Goal: Transaction & Acquisition: Download file/media

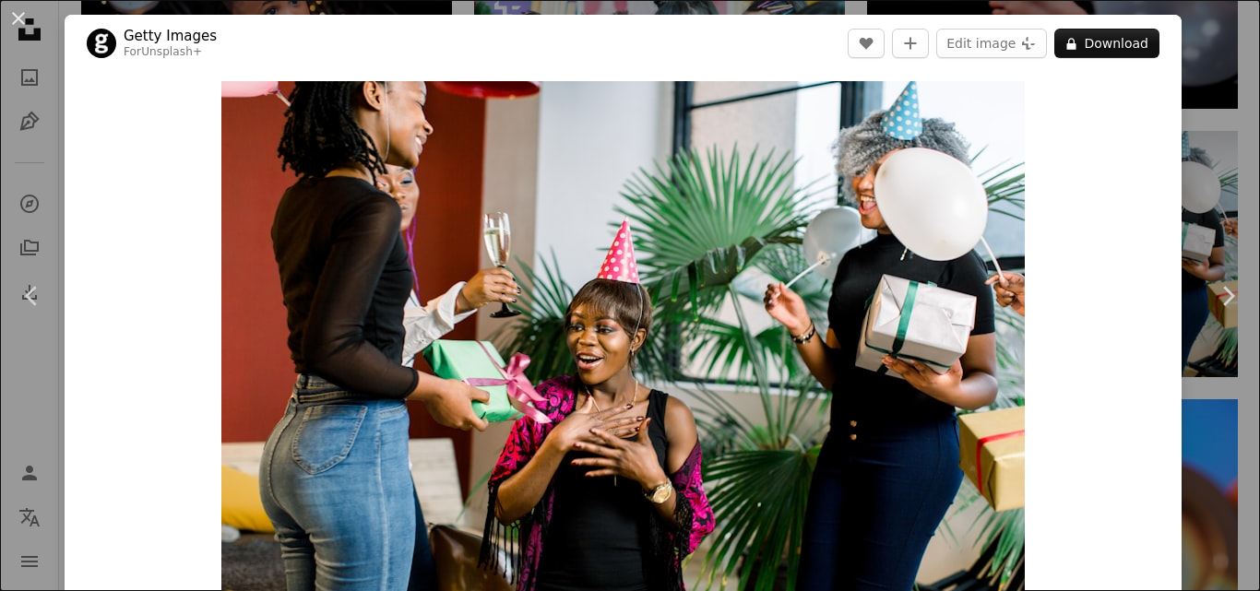
scroll to position [1667, 0]
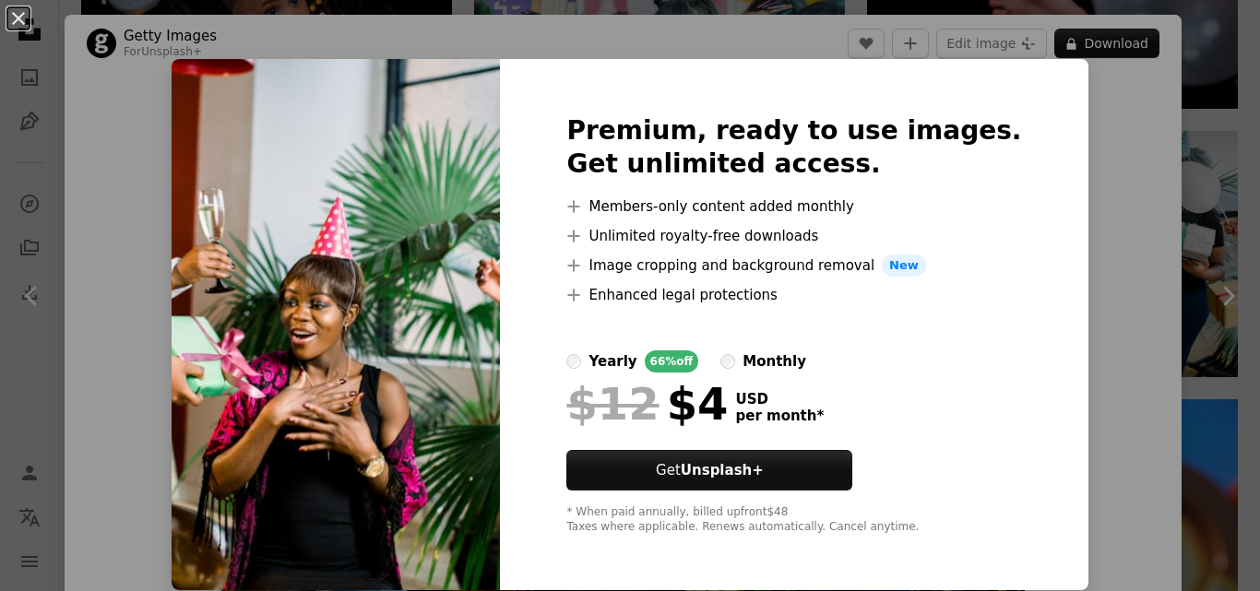
click at [1005, 279] on div "Premium, ready to use images. Get unlimited access. A plus sign Members-only co…" at bounding box center [793, 324] width 587 height 531
click at [1077, 288] on div "An X shape Premium, ready to use images. Get unlimited access. A plus sign Memb…" at bounding box center [630, 295] width 1260 height 591
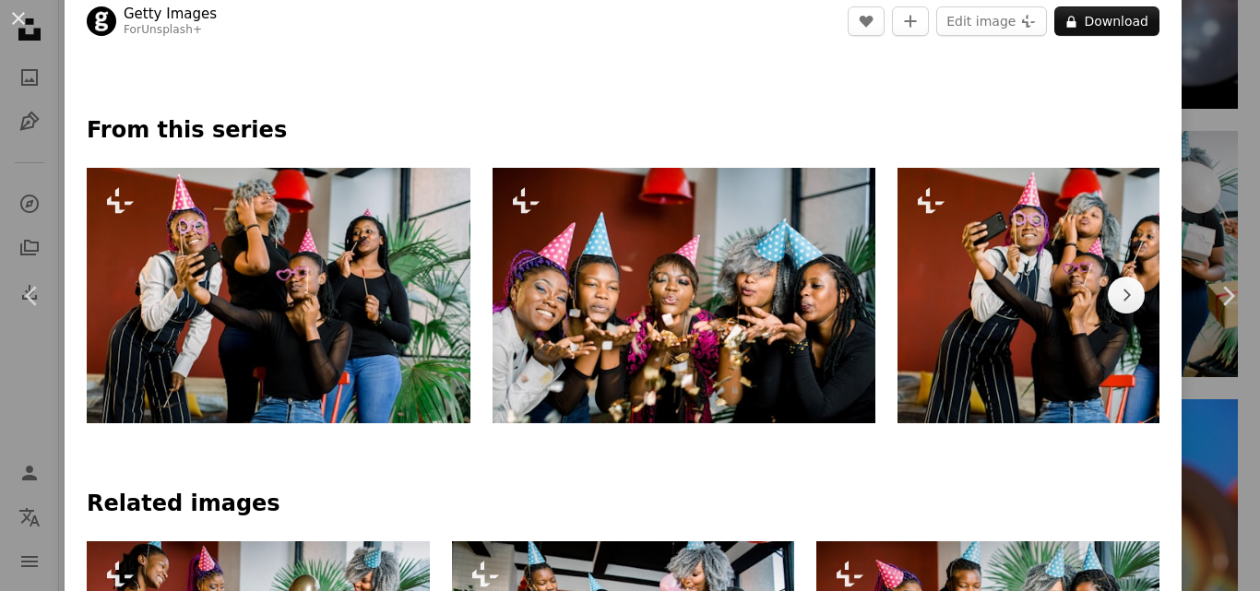
scroll to position [780, 0]
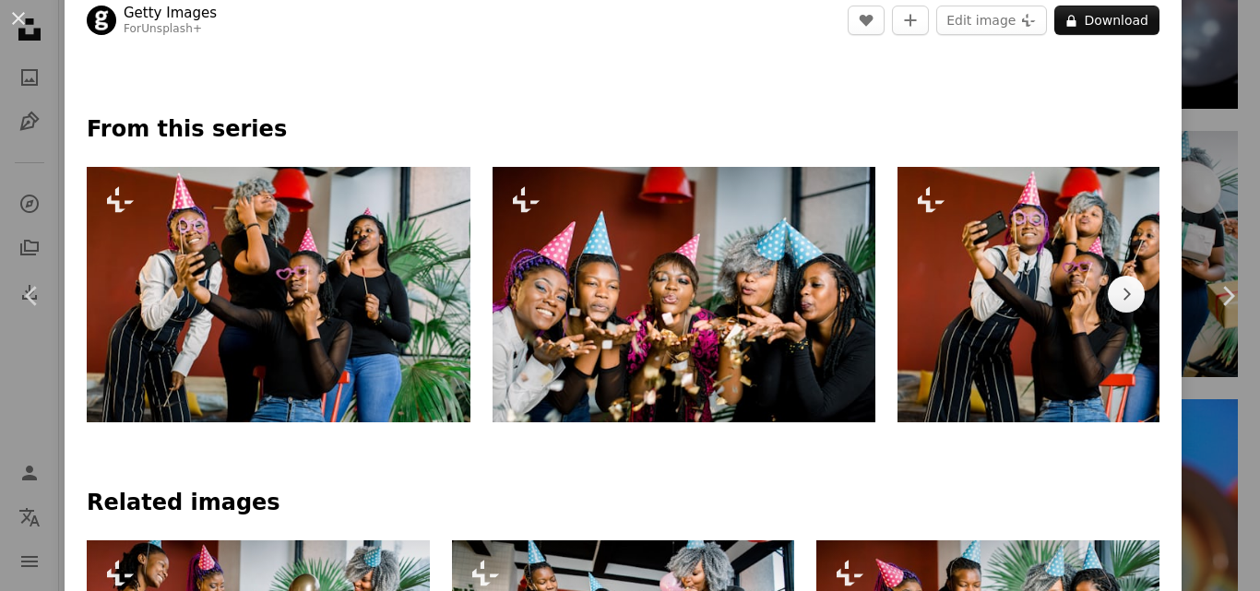
click at [700, 307] on img at bounding box center [684, 294] width 384 height 255
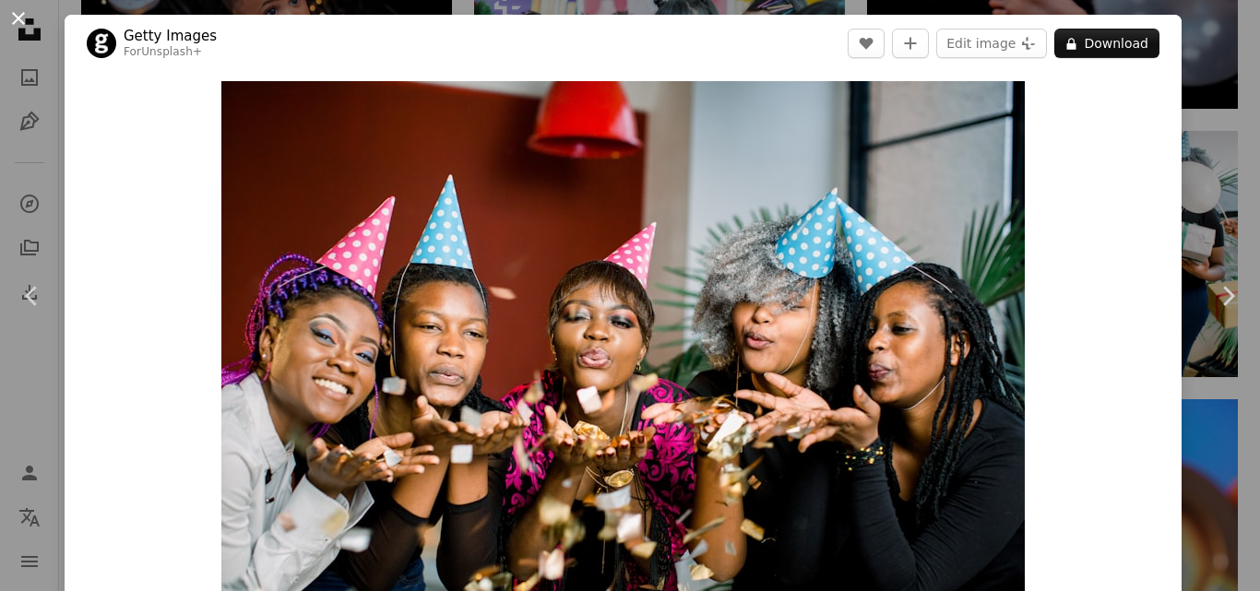
click at [13, 20] on button "An X shape" at bounding box center [18, 18] width 22 height 22
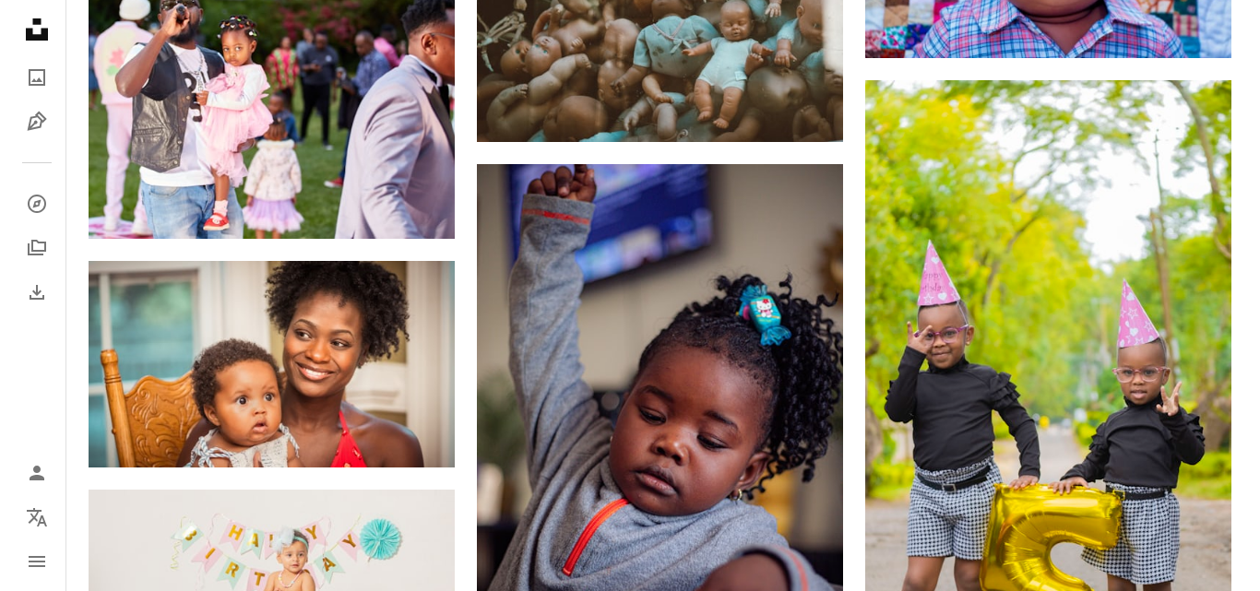
scroll to position [12680, 0]
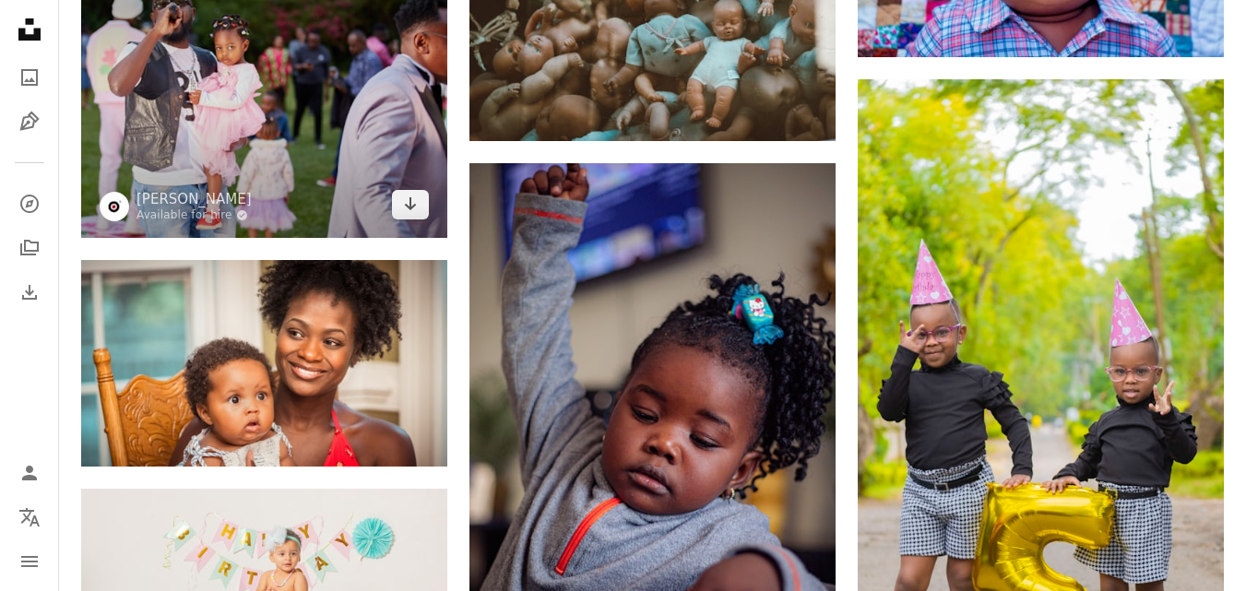
click at [253, 115] on img at bounding box center [264, 92] width 366 height 290
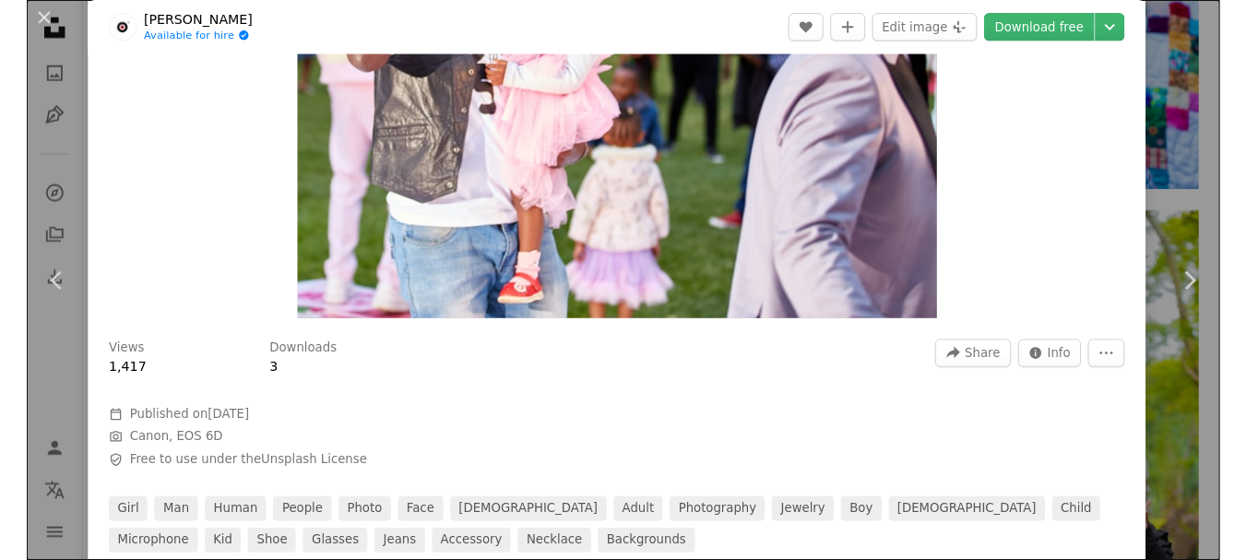
scroll to position [250, 0]
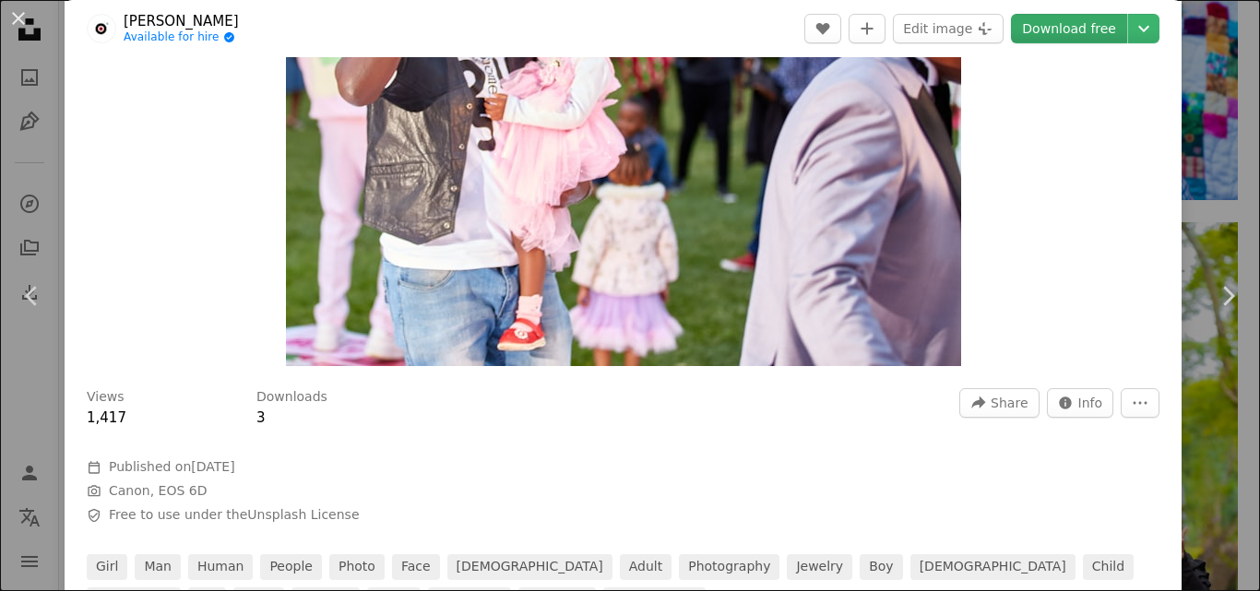
click at [1062, 22] on link "Download free" at bounding box center [1069, 29] width 116 height 30
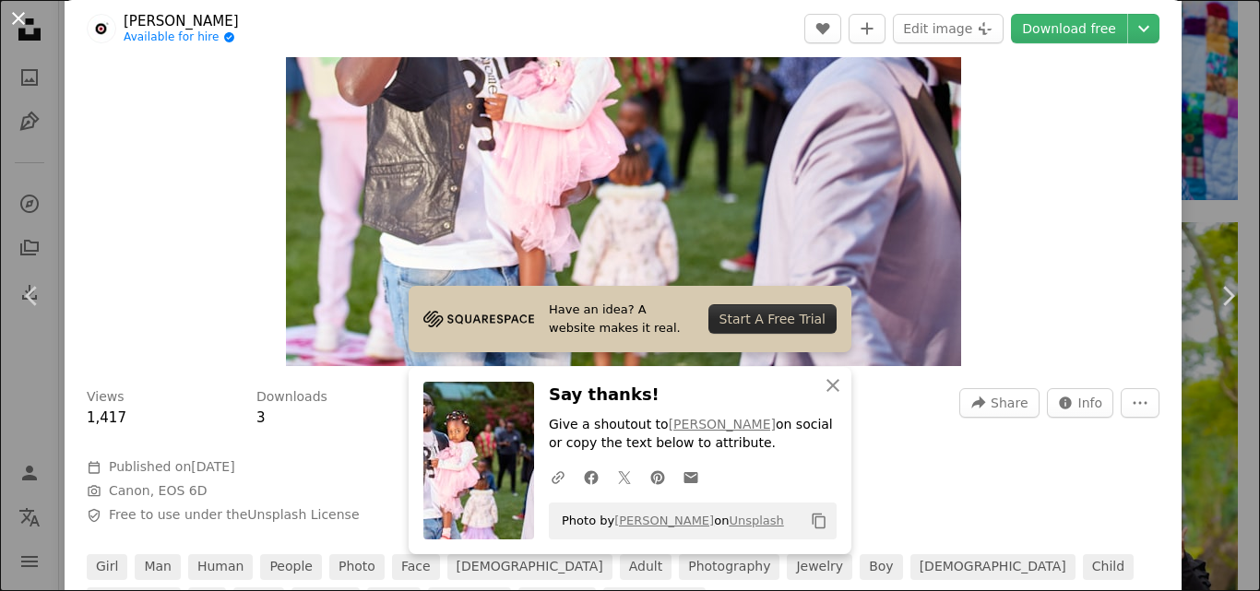
click at [15, 9] on button "An X shape" at bounding box center [18, 18] width 22 height 22
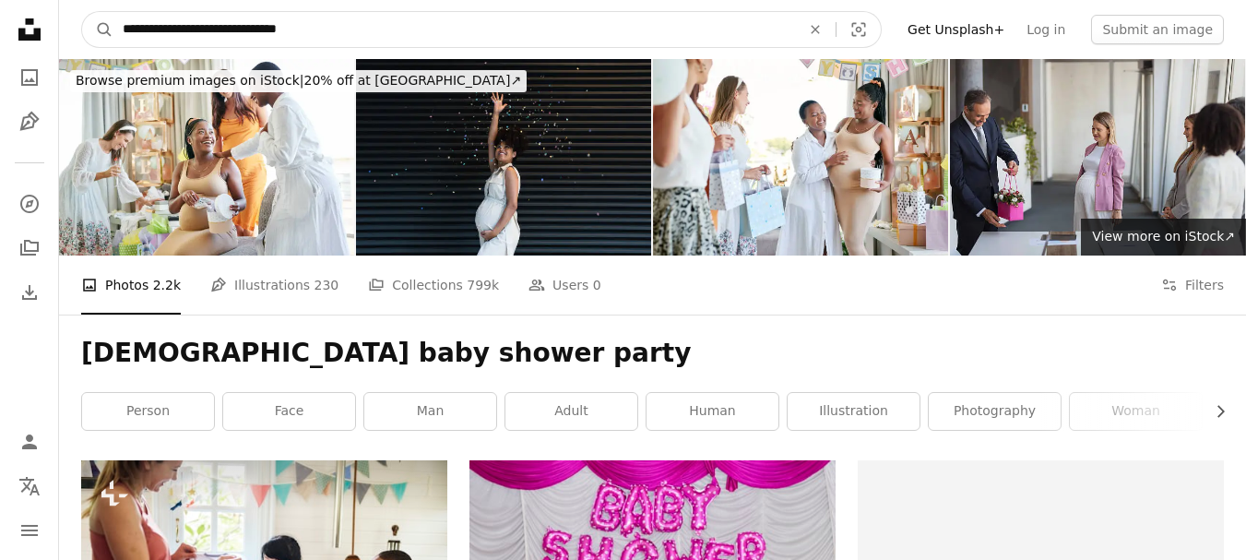
drag, startPoint x: 285, startPoint y: 30, endPoint x: 217, endPoint y: 30, distance: 68.2
click at [217, 30] on input "**********" at bounding box center [453, 29] width 681 height 35
type input "**********"
click at [82, 12] on button "A magnifying glass" at bounding box center [97, 29] width 31 height 35
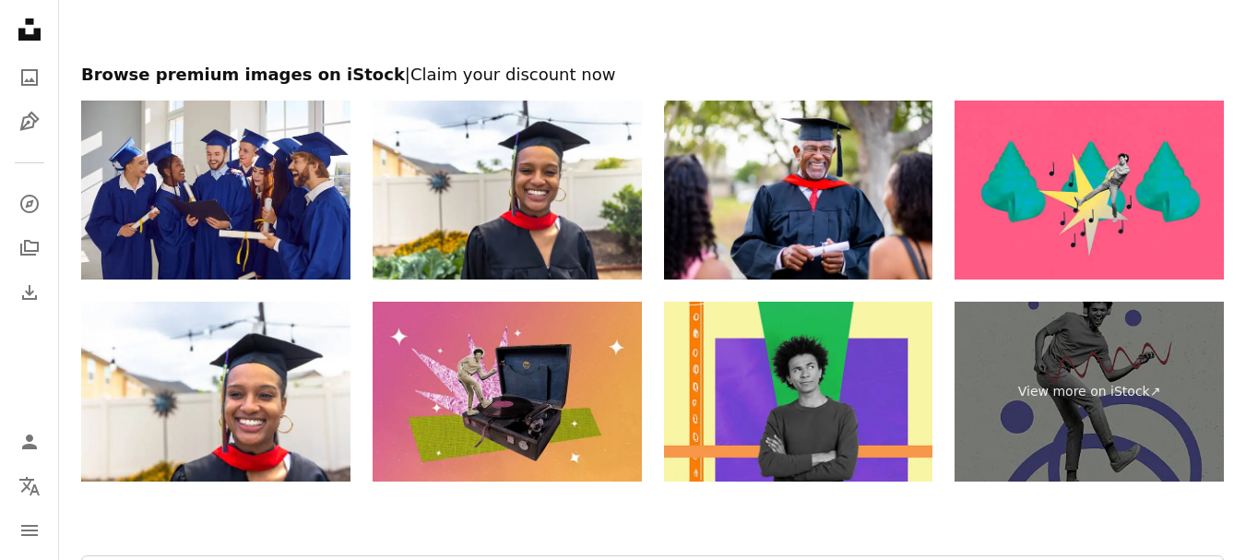
scroll to position [3859, 0]
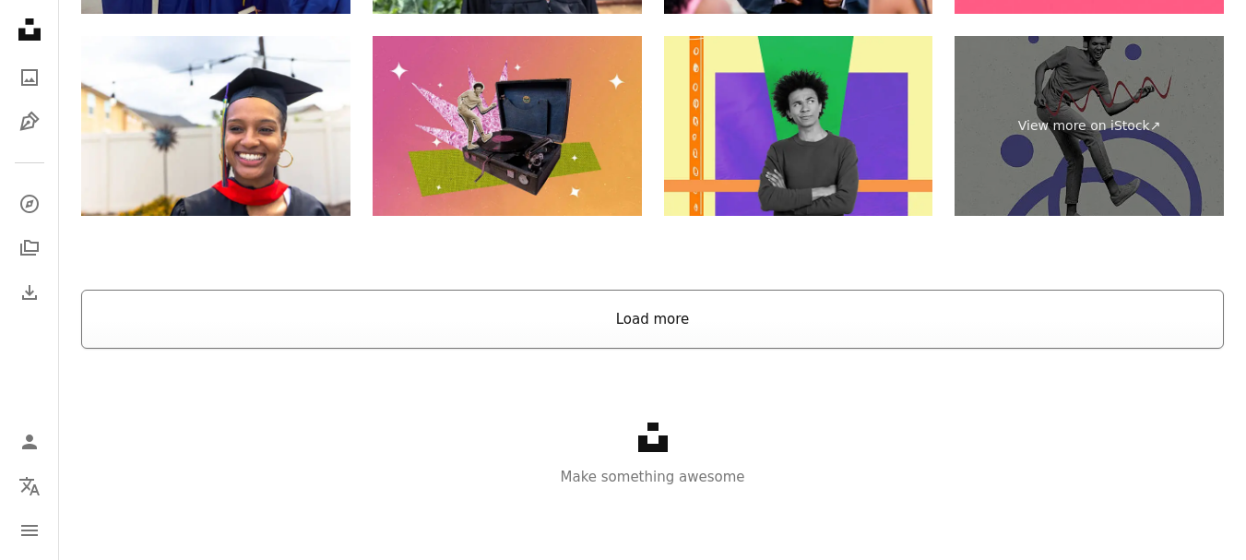
click at [533, 324] on button "Load more" at bounding box center [652, 319] width 1143 height 59
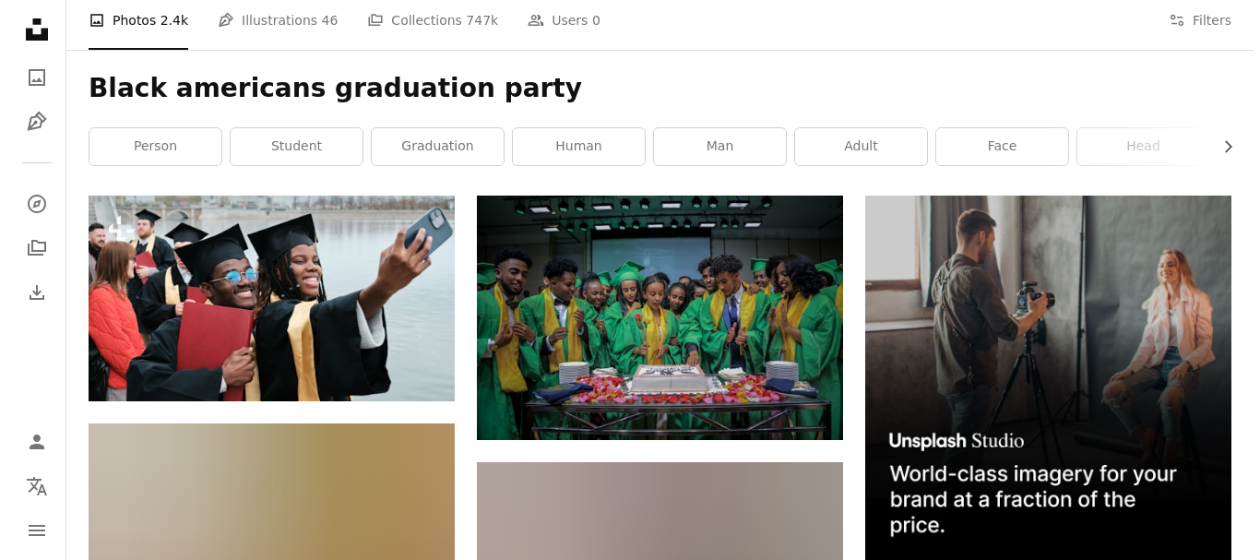
scroll to position [362, 0]
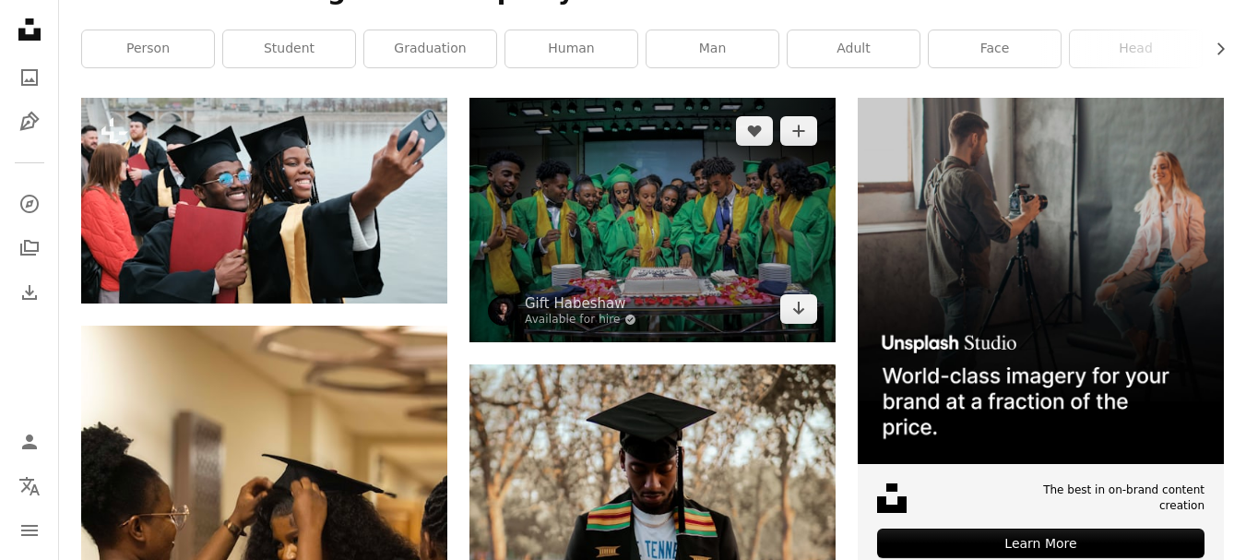
click at [635, 252] on img at bounding box center [652, 219] width 366 height 243
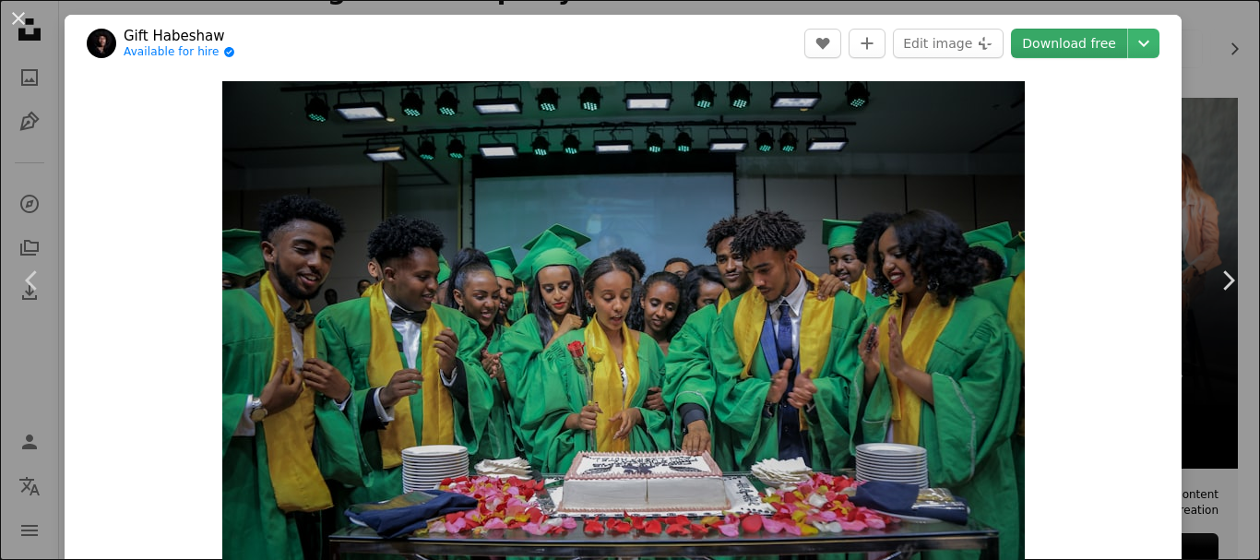
click at [1058, 40] on link "Download free" at bounding box center [1069, 44] width 116 height 30
